Goal: Find specific page/section: Find specific page/section

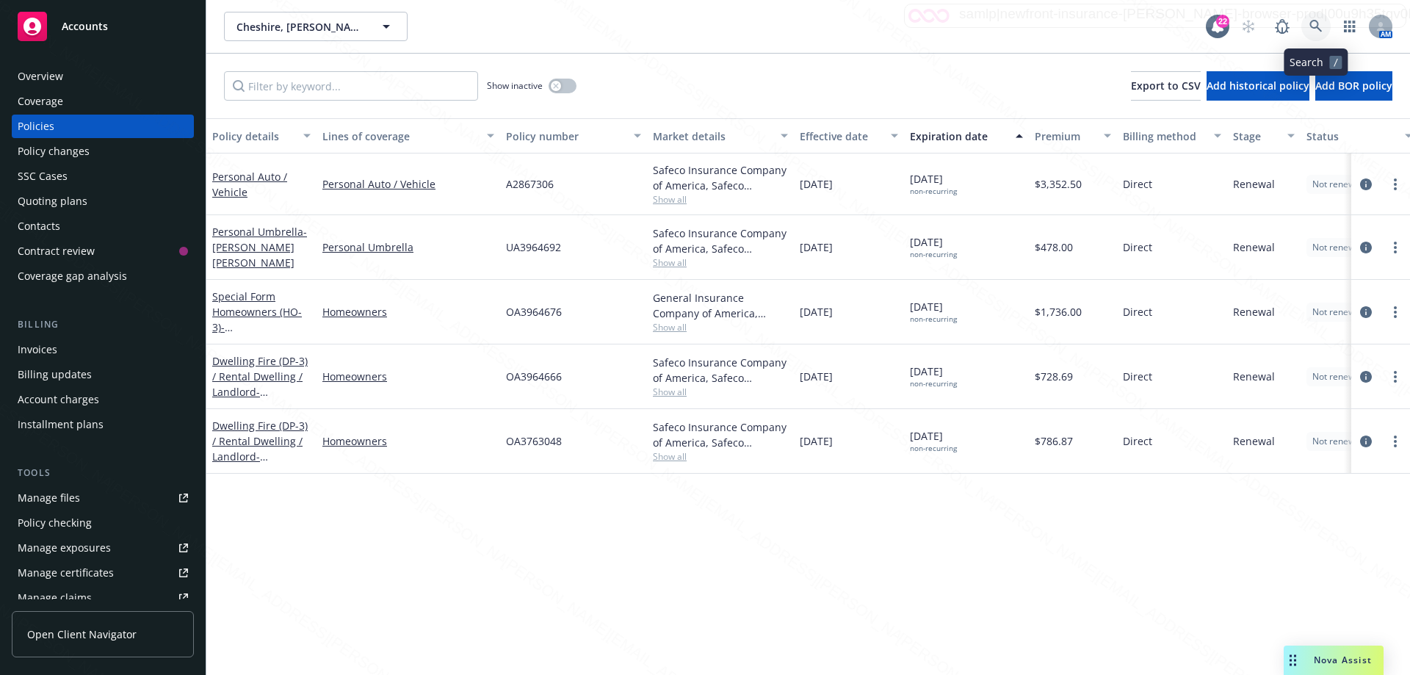
click at [1309, 25] on icon at bounding box center [1315, 26] width 13 height 13
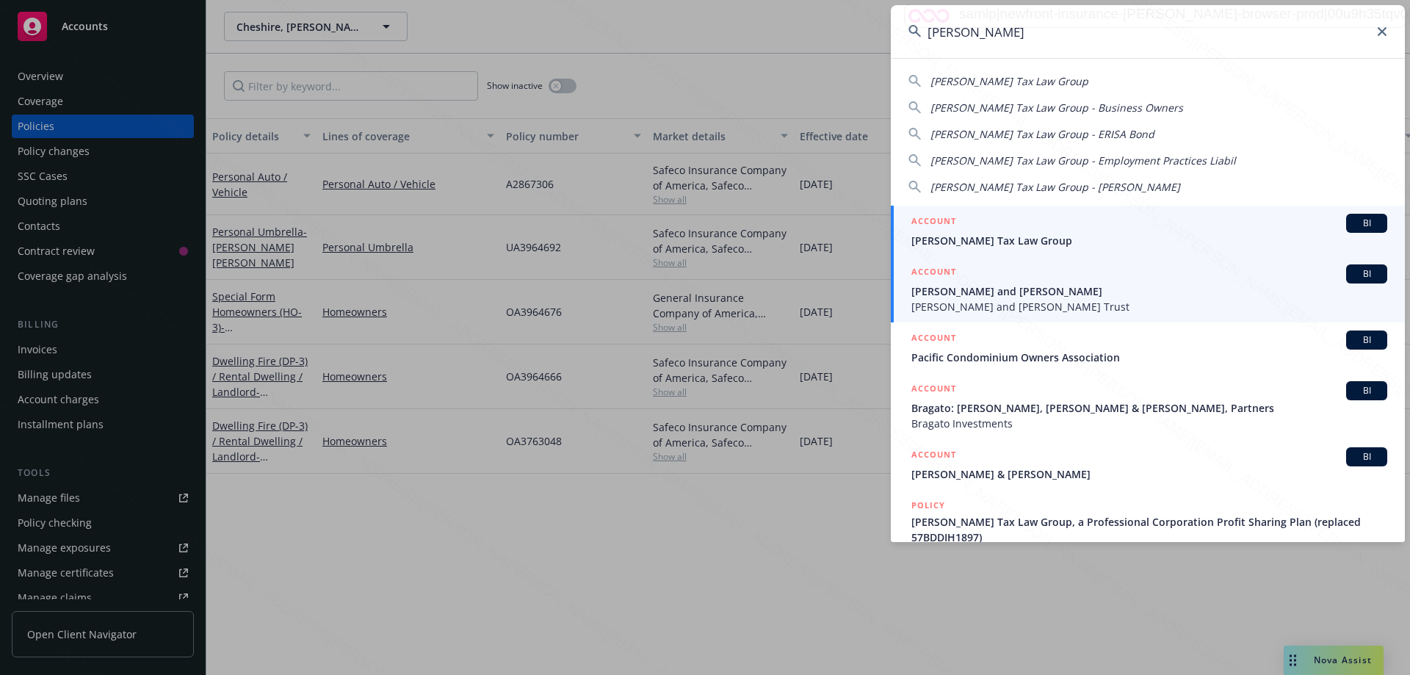
type input "[PERSON_NAME]"
click at [963, 283] on span "[PERSON_NAME] and [PERSON_NAME]" at bounding box center [1149, 290] width 476 height 15
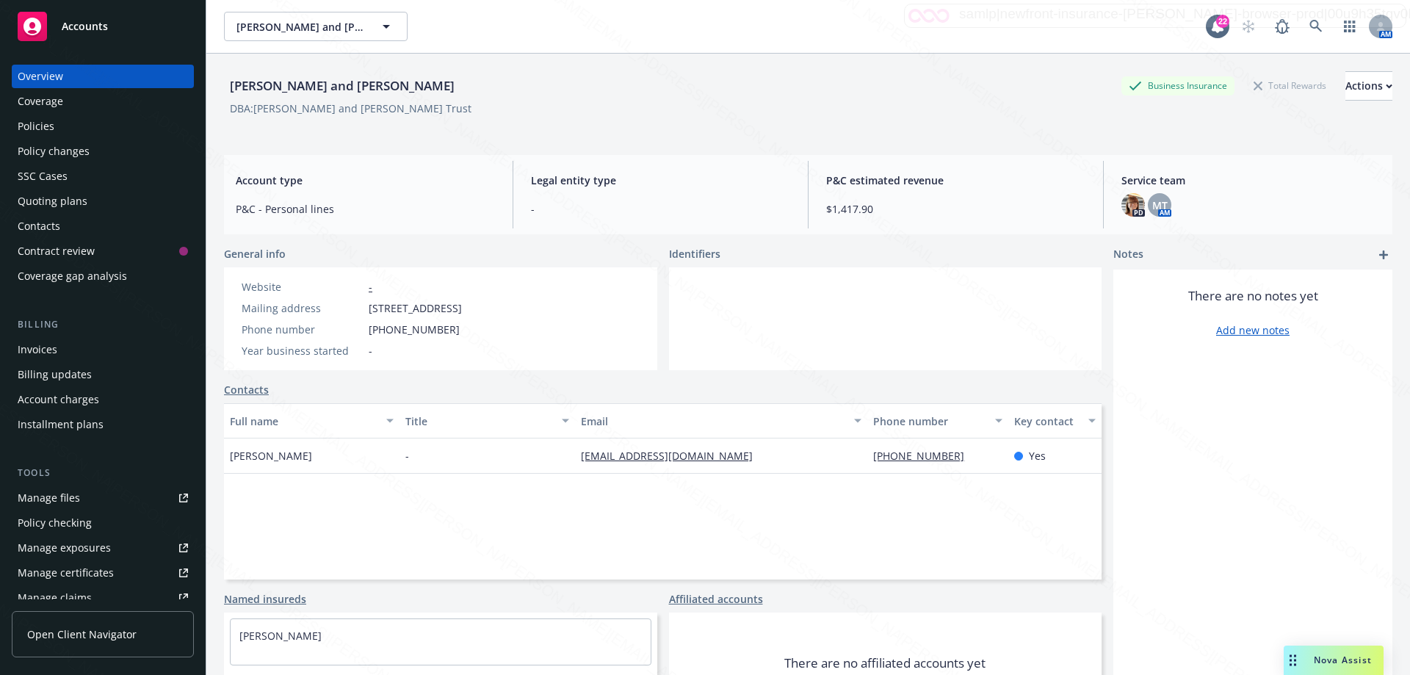
click at [36, 131] on div "Policies" at bounding box center [36, 126] width 37 height 23
